Goal: Task Accomplishment & Management: Manage account settings

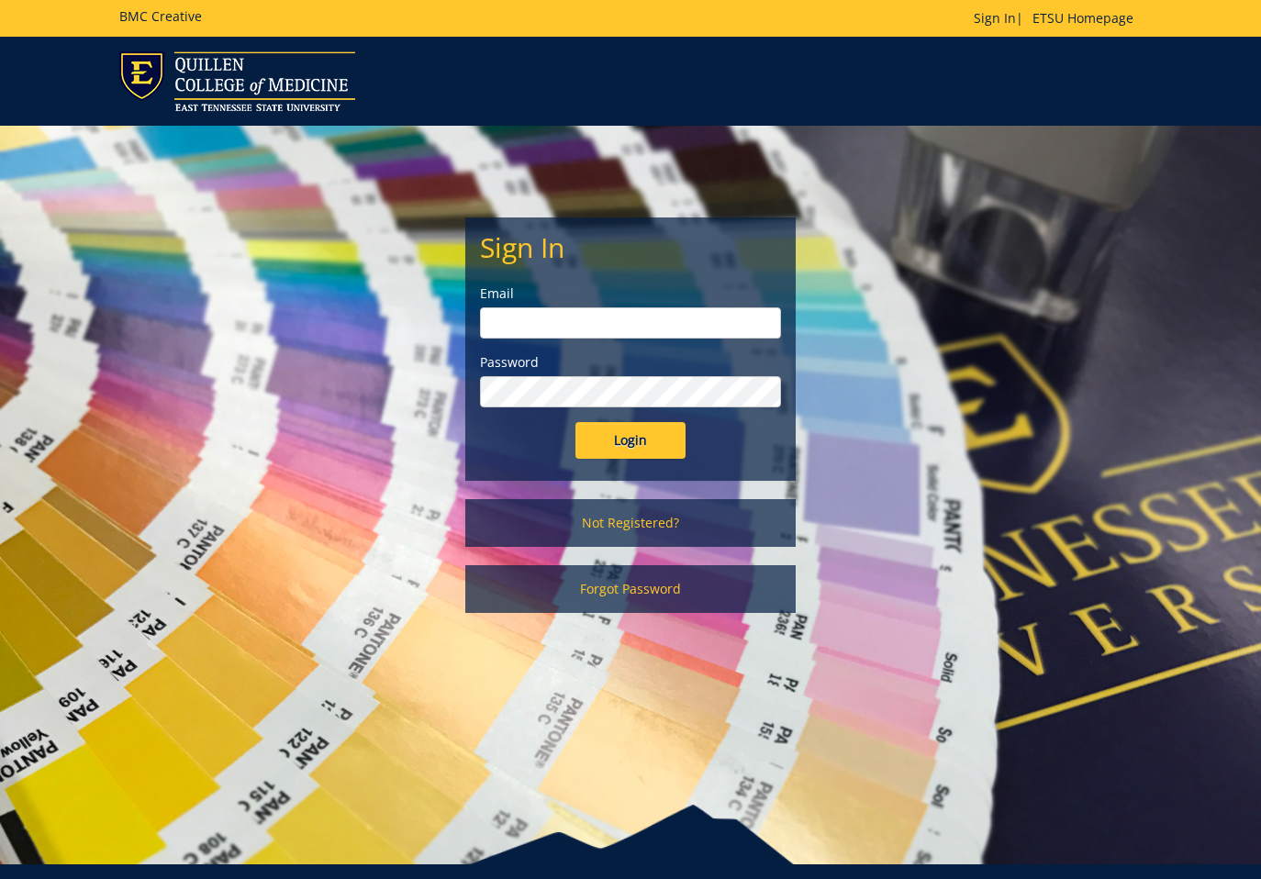
click at [593, 309] on input "email" at bounding box center [630, 322] width 301 height 31
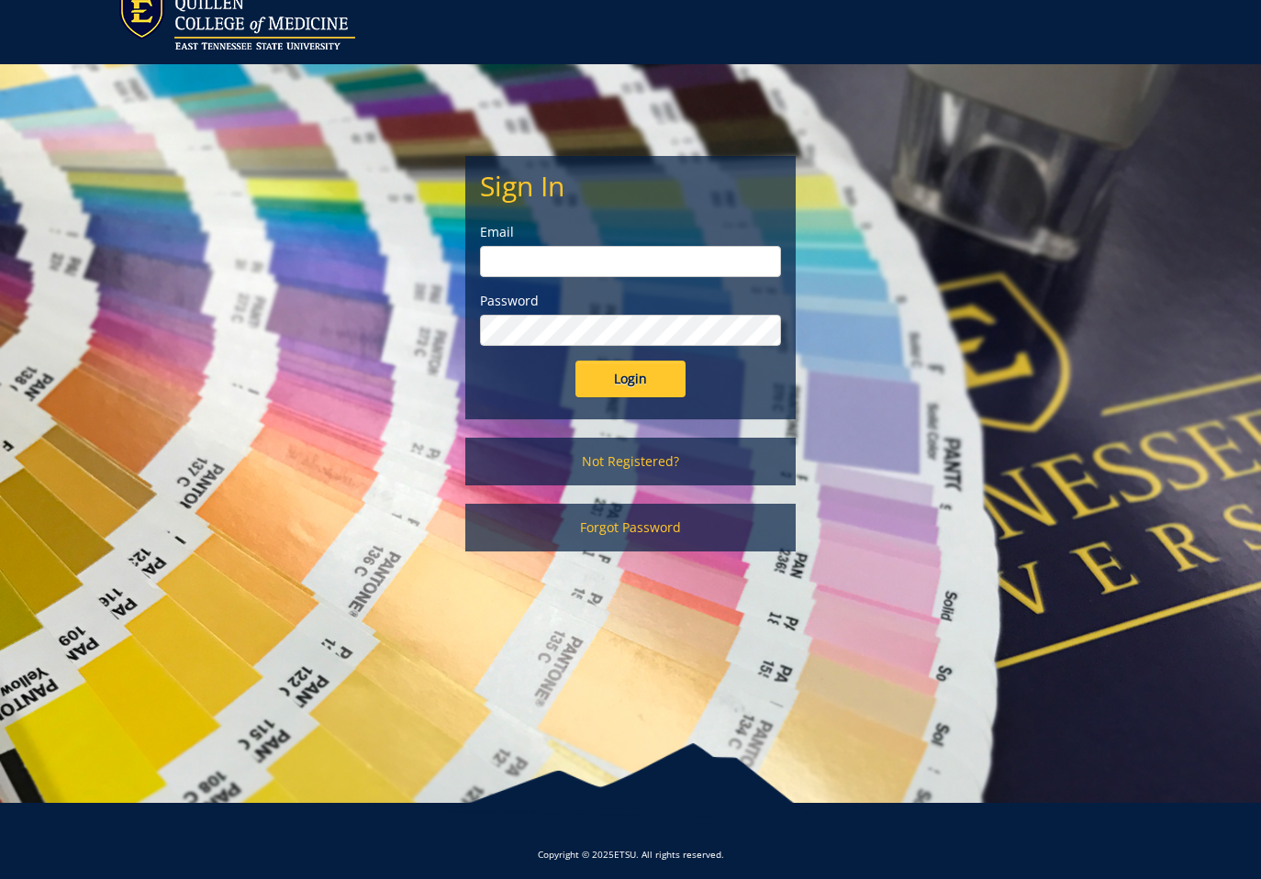
scroll to position [71, 0]
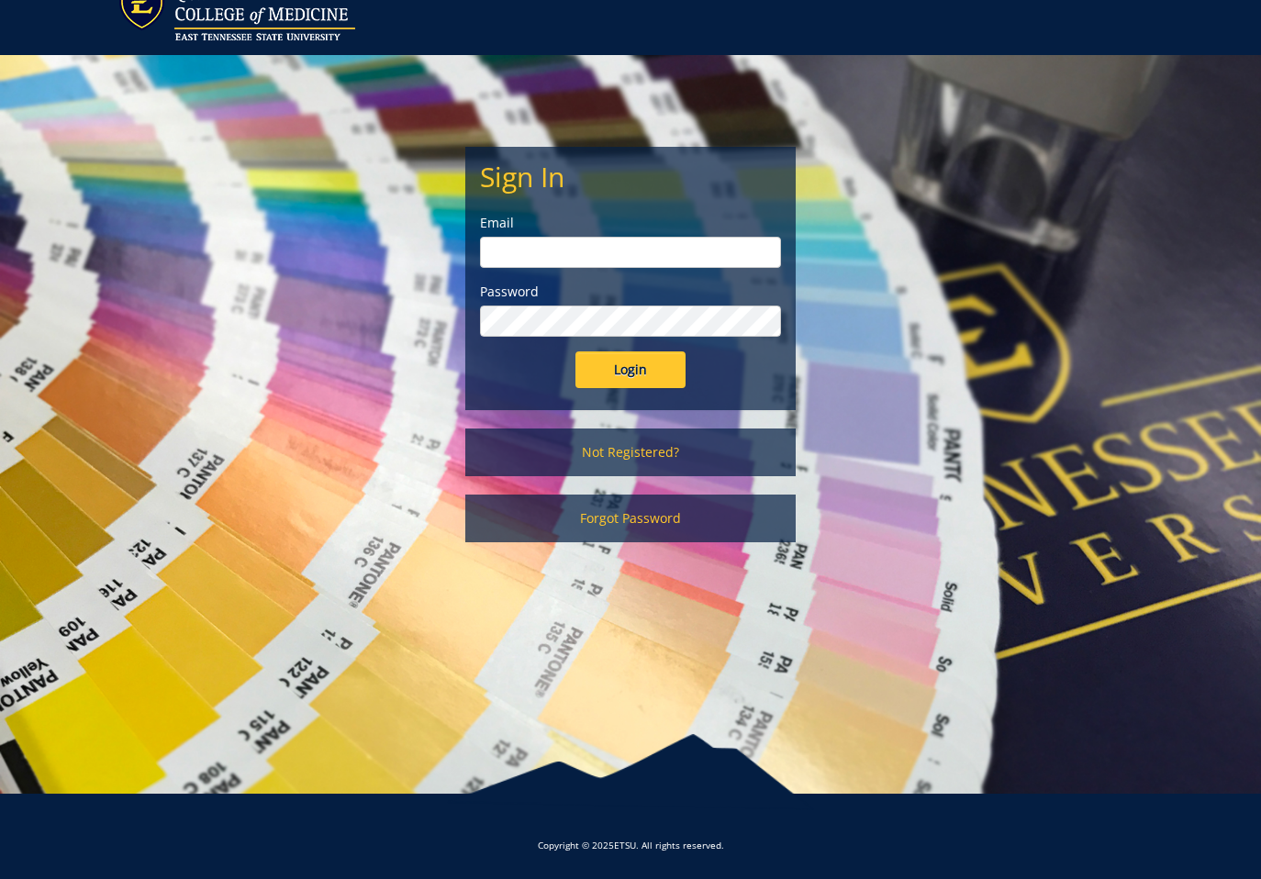
type input "[EMAIL_ADDRESS][DOMAIN_NAME]"
click at [601, 389] on div "Sign In Email woodwardsc@etsu.edu Password Login" at bounding box center [630, 278] width 328 height 261
click at [602, 367] on input "Login" at bounding box center [630, 369] width 110 height 37
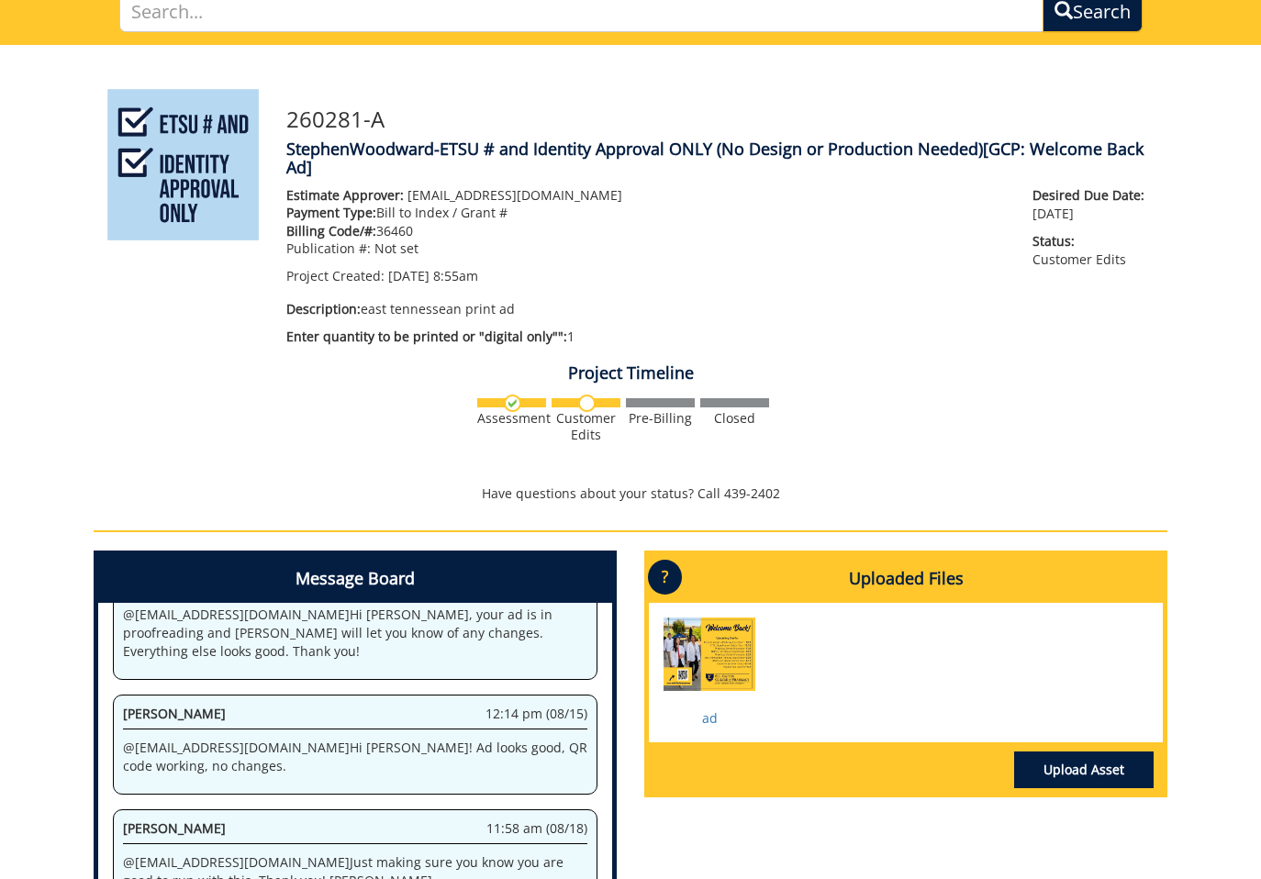
scroll to position [448, 0]
